Goal: Information Seeking & Learning: Stay updated

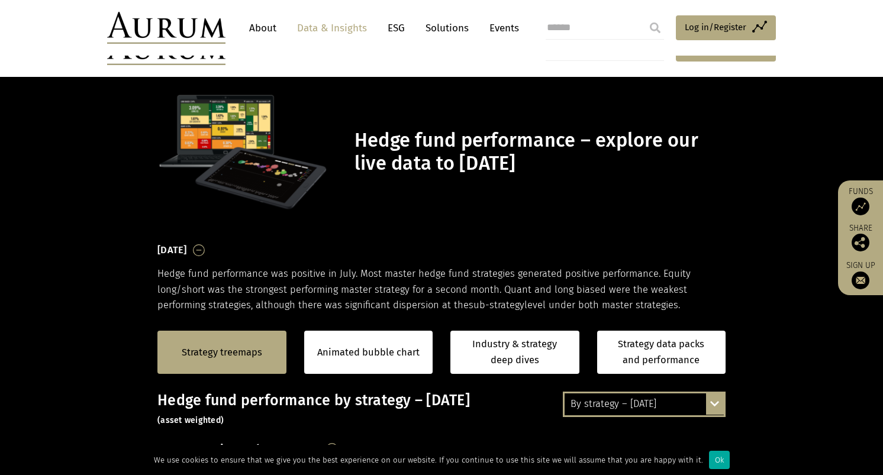
scroll to position [247, 0]
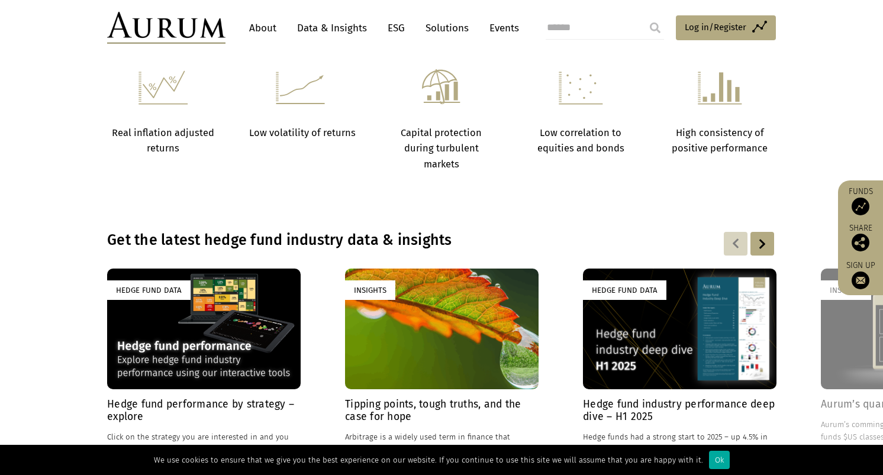
scroll to position [800, 0]
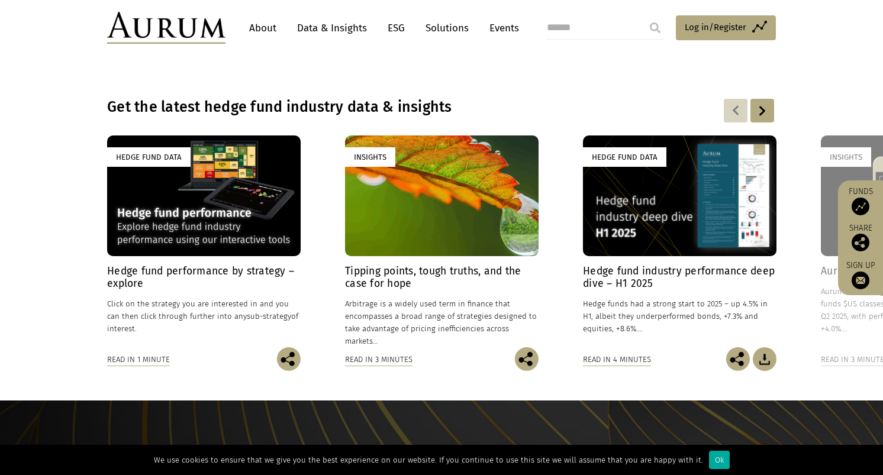
click at [237, 216] on div "Hedge Fund Data" at bounding box center [204, 196] width 194 height 121
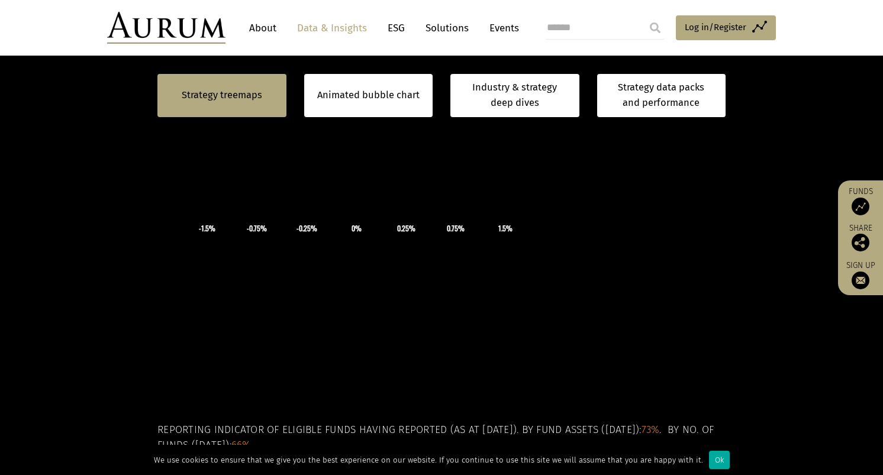
scroll to position [659, 0]
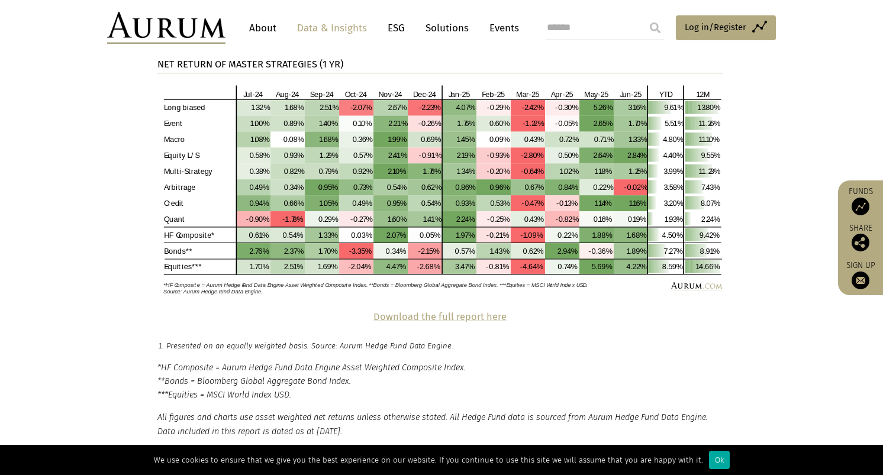
scroll to position [2533, 0]
